Goal: Transaction & Acquisition: Book appointment/travel/reservation

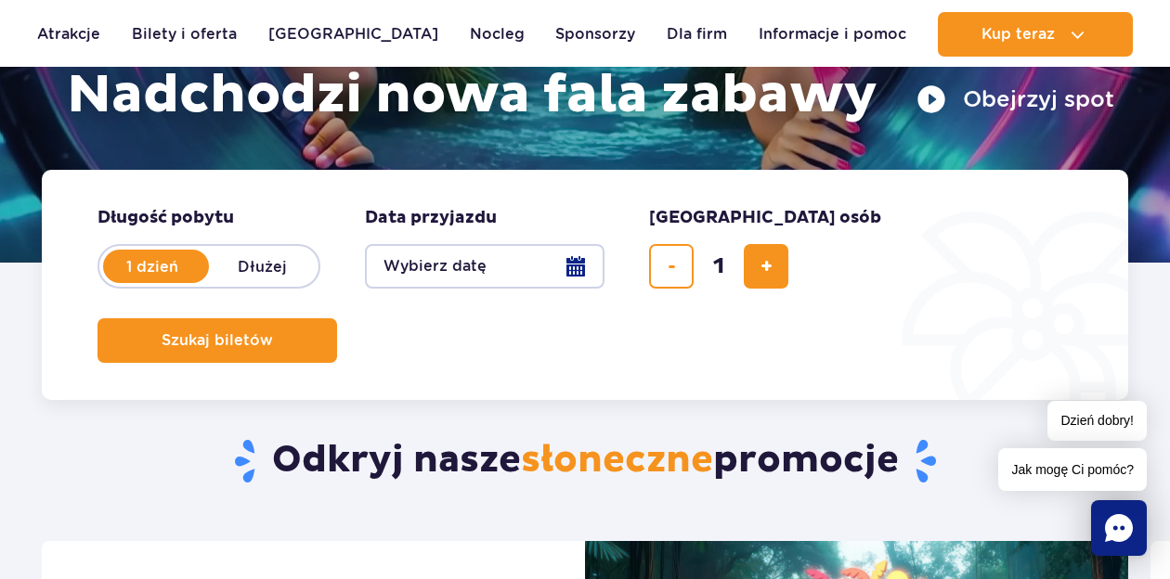
scroll to position [325, 0]
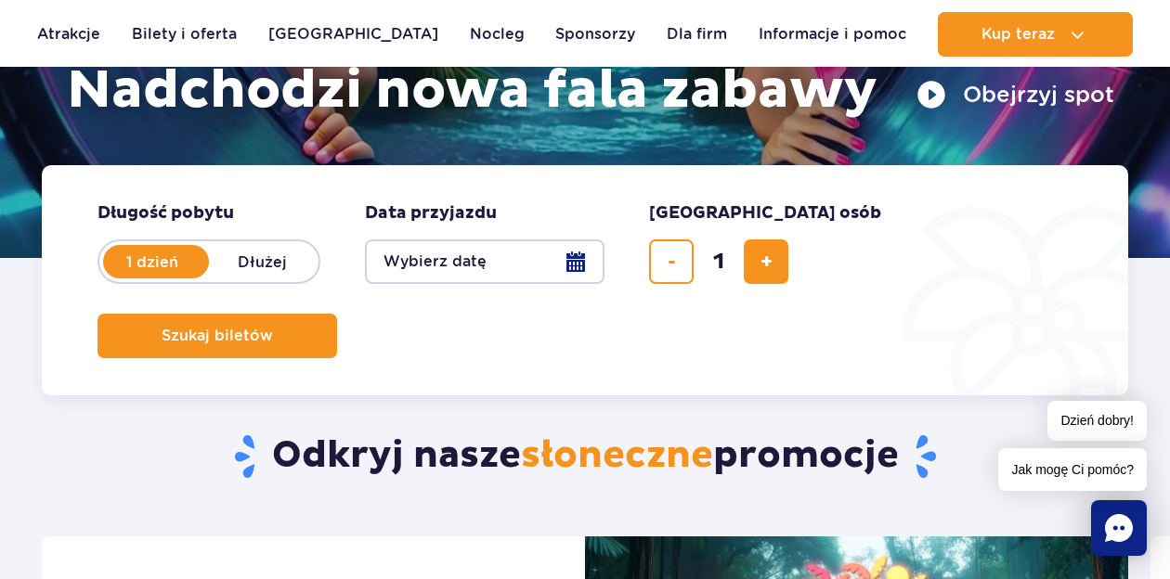
click at [564, 263] on button "Wybierz datę" at bounding box center [485, 262] width 240 height 45
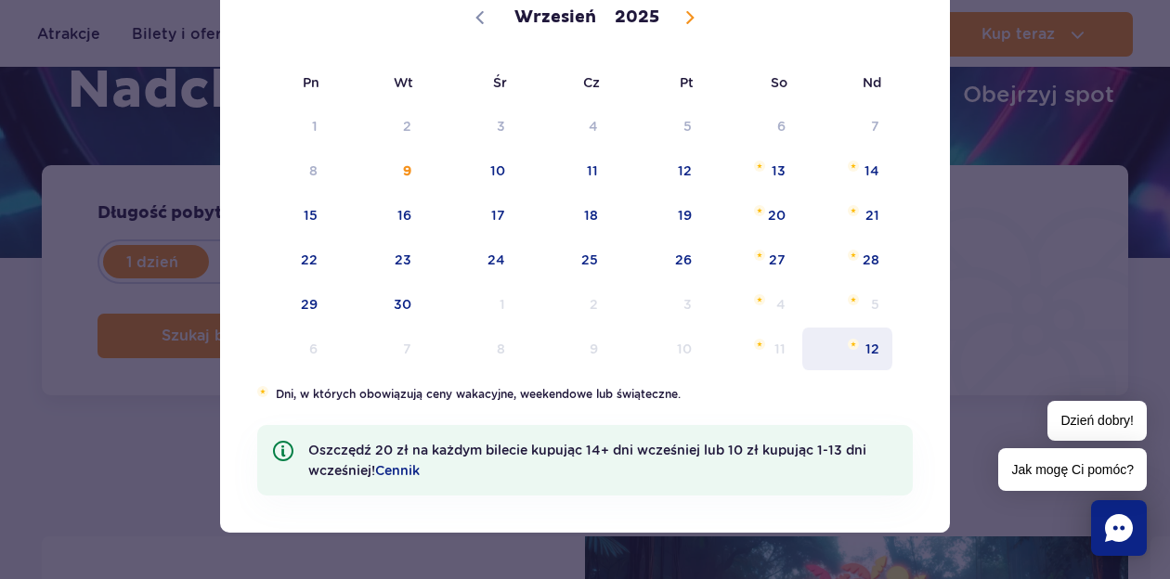
scroll to position [190, 0]
click at [876, 170] on span "14" at bounding box center [847, 170] width 94 height 43
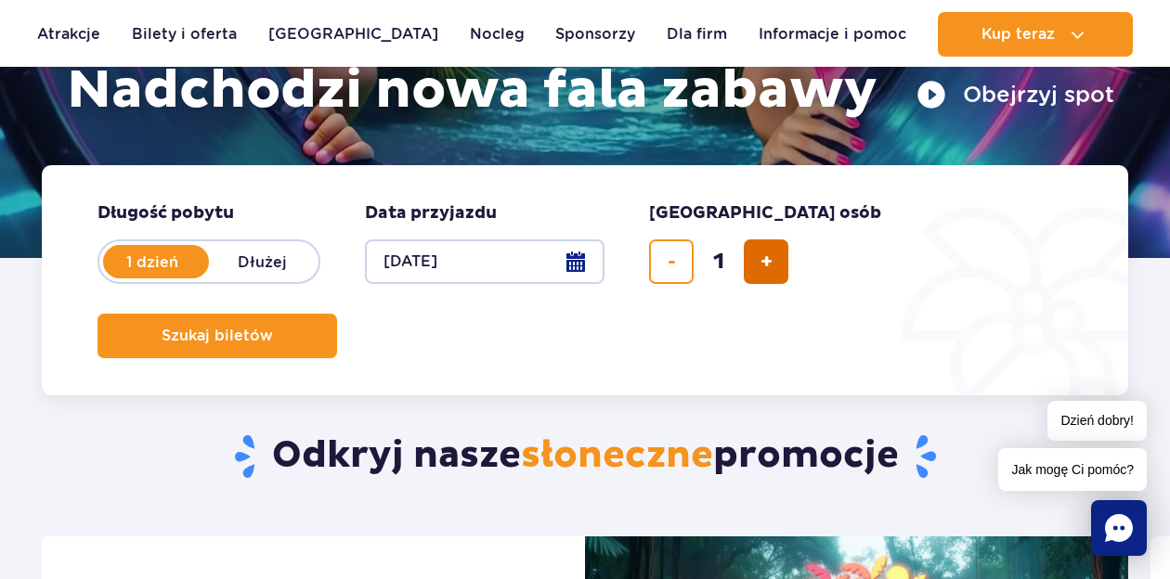
click at [752, 264] on button "dodaj bilet" at bounding box center [766, 262] width 45 height 45
type input "4"
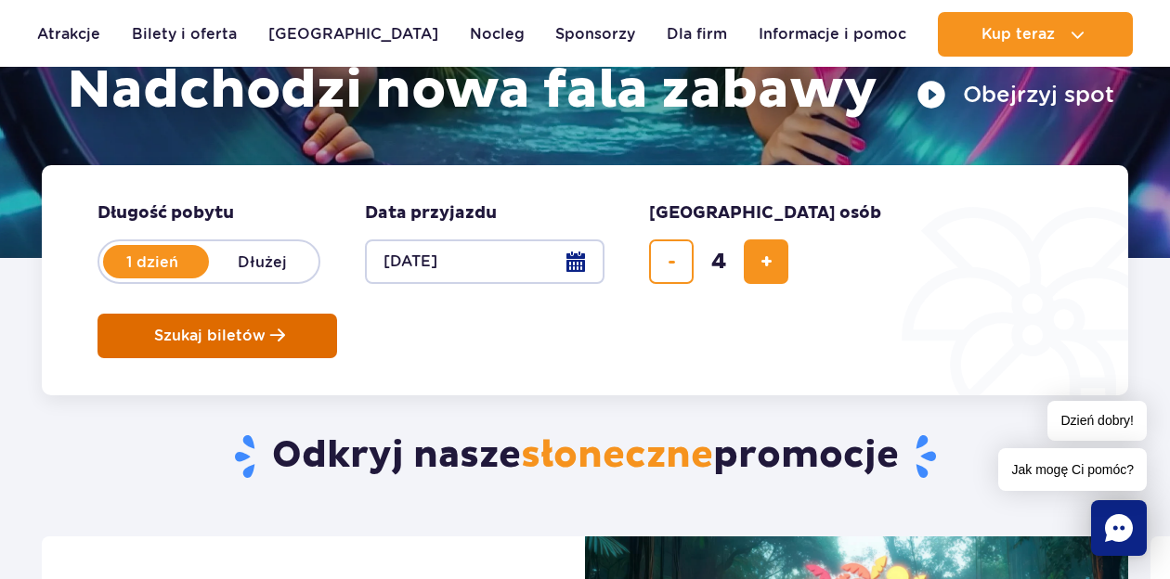
click at [266, 328] on span "Szukaj biletów" at bounding box center [209, 336] width 111 height 17
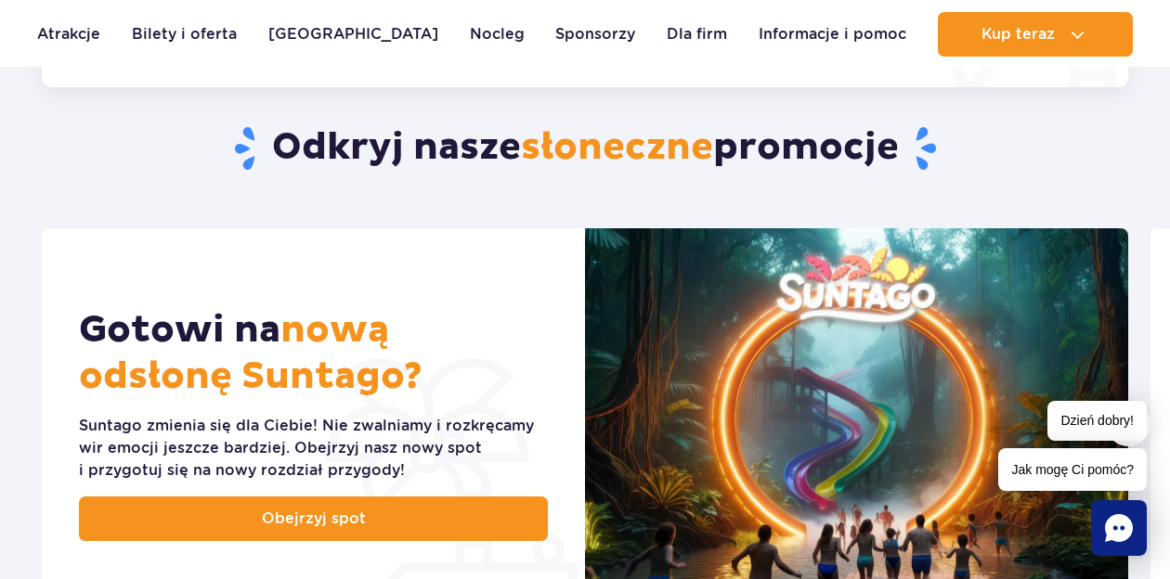
scroll to position [629, 0]
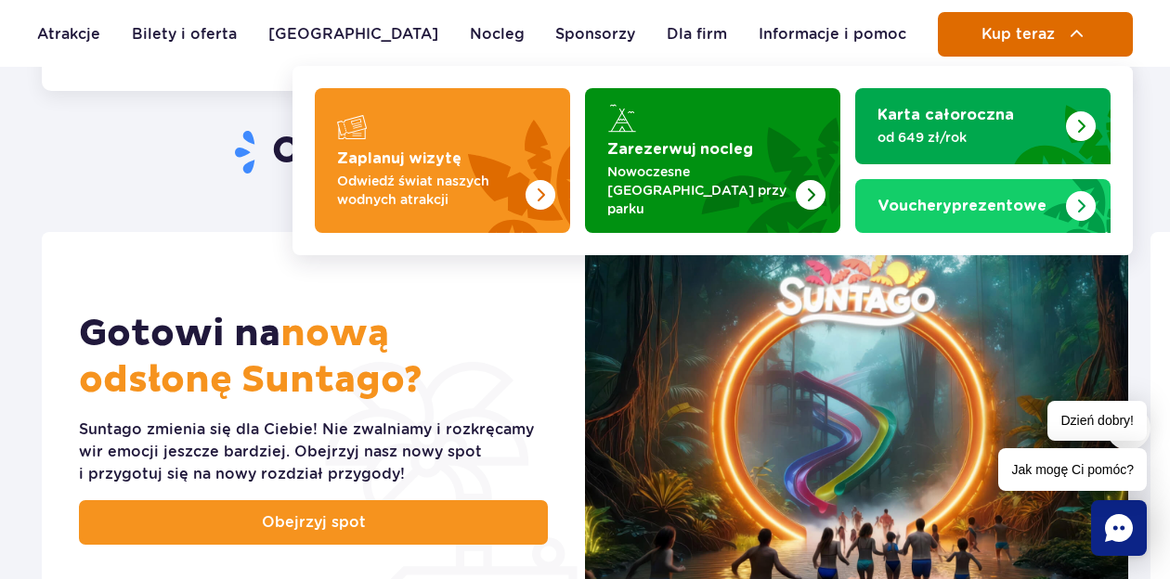
click at [1045, 38] on span "Kup teraz" at bounding box center [1017, 34] width 73 height 17
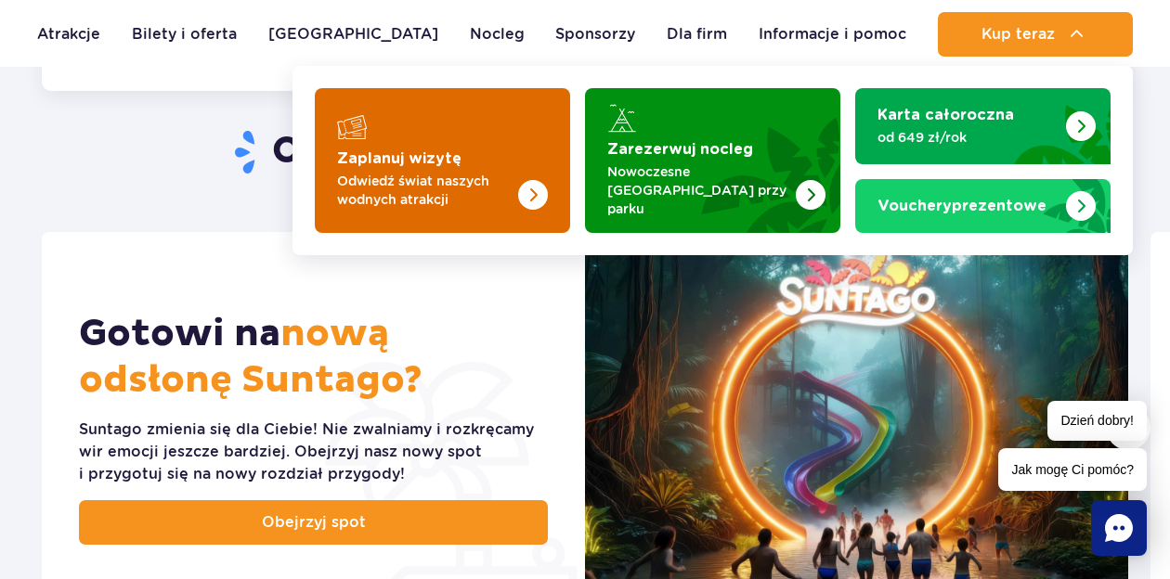
click at [503, 160] on img "Zaplanuj wizytę" at bounding box center [496, 160] width 148 height 145
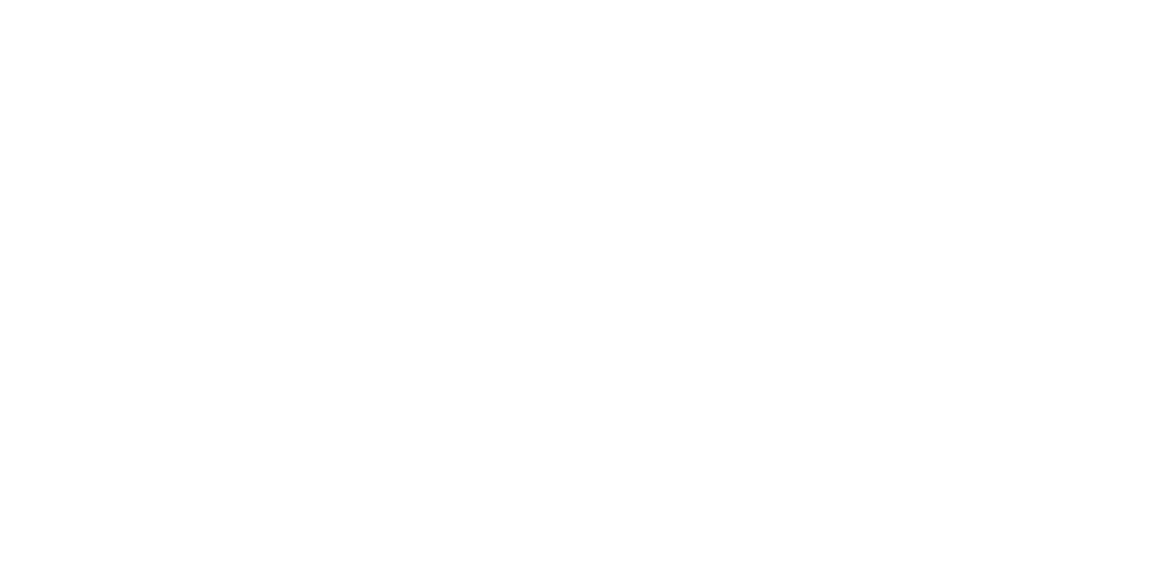
click at [593, 7] on html at bounding box center [585, 3] width 1170 height 7
